Goal: Information Seeking & Learning: Learn about a topic

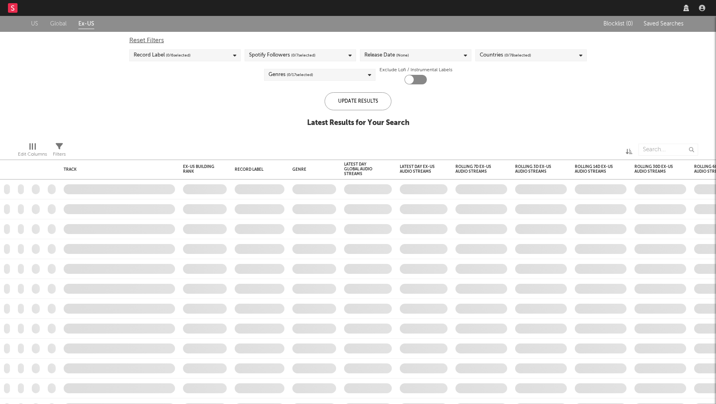
checkbox input "true"
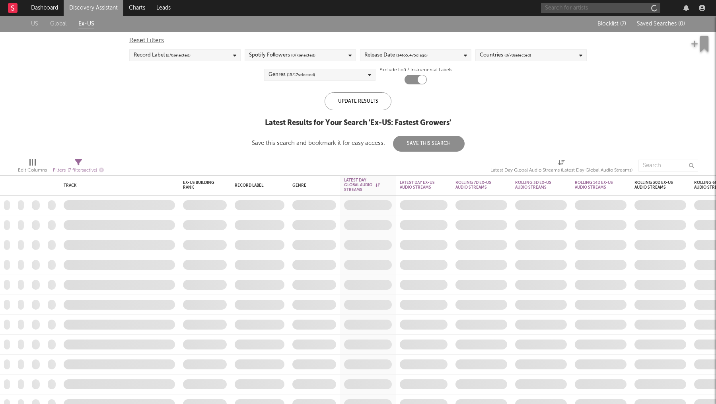
click at [612, 10] on input "text" at bounding box center [600, 8] width 119 height 10
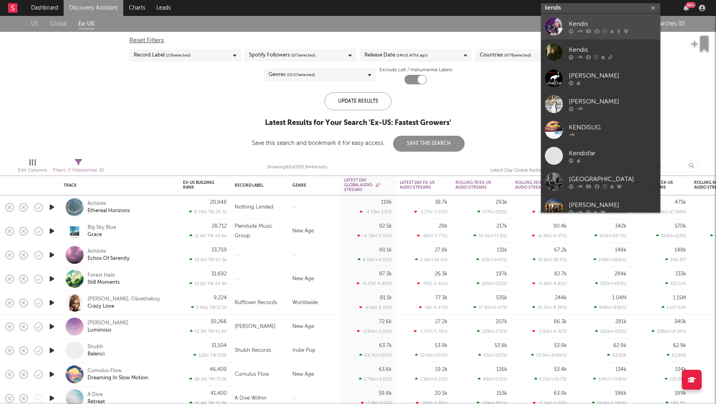
type input "kendis"
click at [581, 22] on div "Kendis" at bounding box center [613, 24] width 88 height 10
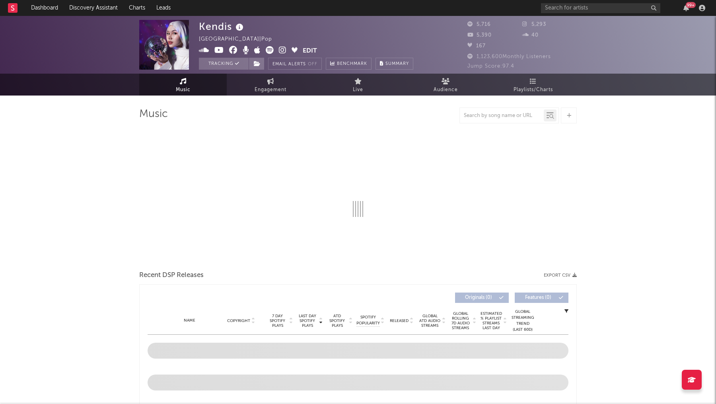
select select "6m"
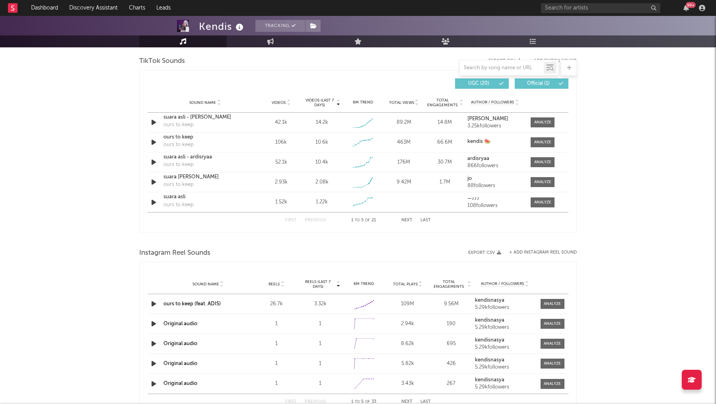
scroll to position [530, 0]
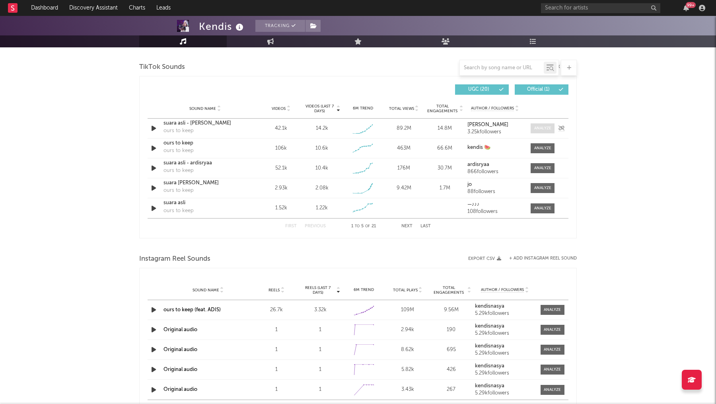
click at [546, 125] on div at bounding box center [542, 128] width 17 height 6
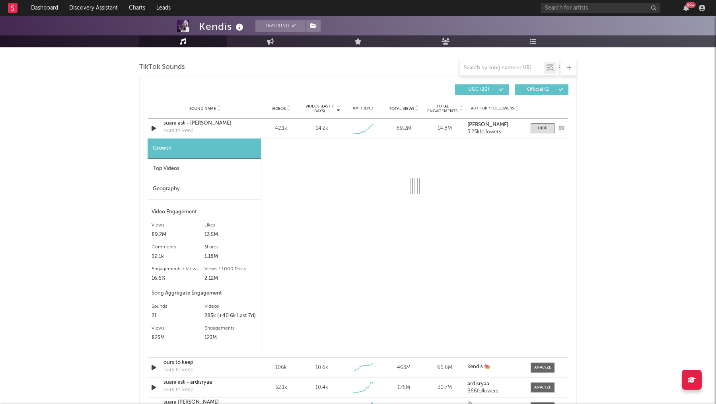
select select "1w"
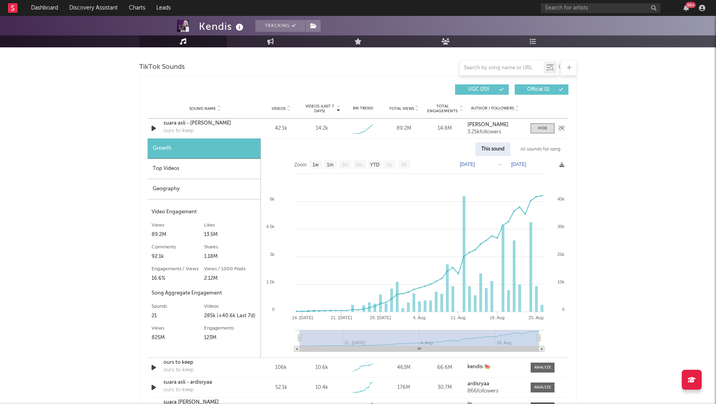
click at [208, 121] on div "suara asli - [PERSON_NAME]" at bounding box center [205, 123] width 83 height 8
click at [548, 127] on span at bounding box center [543, 128] width 24 height 10
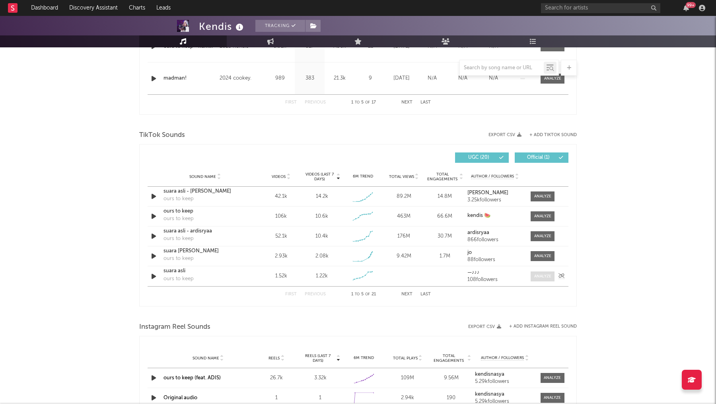
scroll to position [464, 0]
